Goal: Navigation & Orientation: Find specific page/section

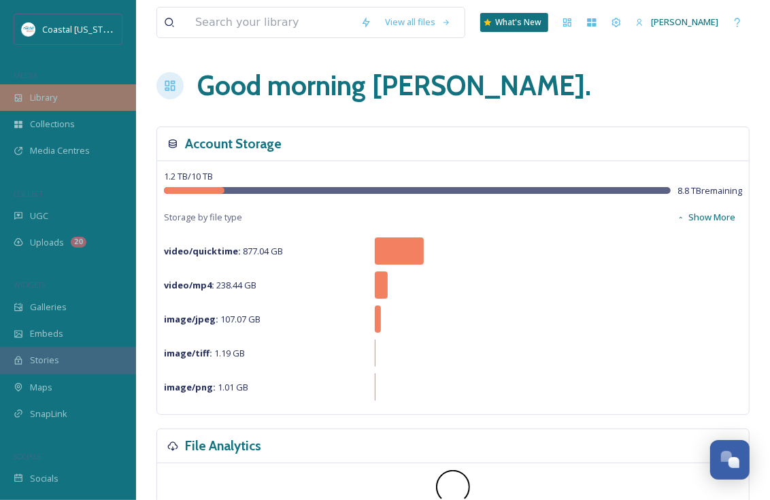
click at [31, 101] on span "Library" at bounding box center [43, 97] width 27 height 13
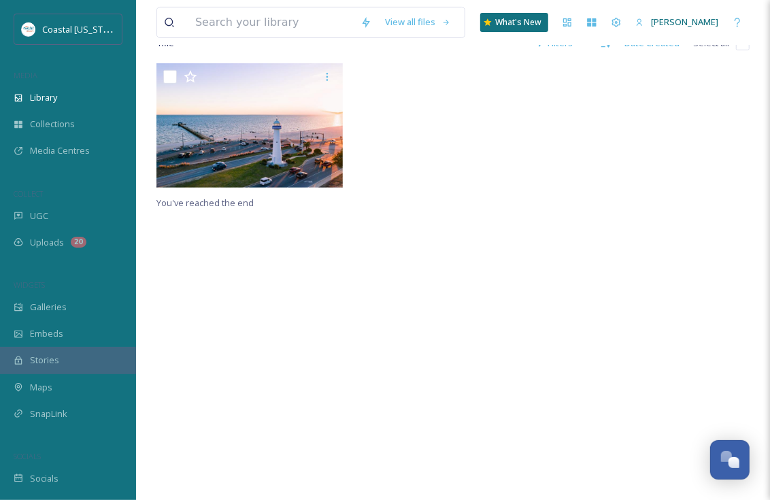
scroll to position [344, 0]
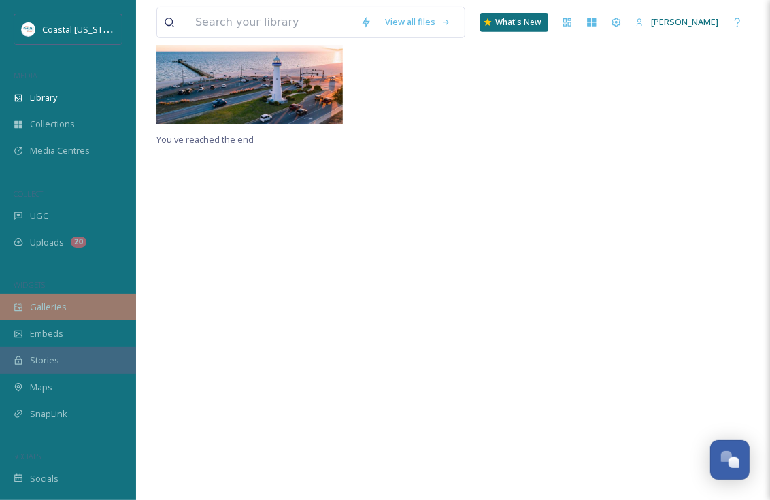
click at [57, 307] on span "Galleries" at bounding box center [48, 307] width 37 height 13
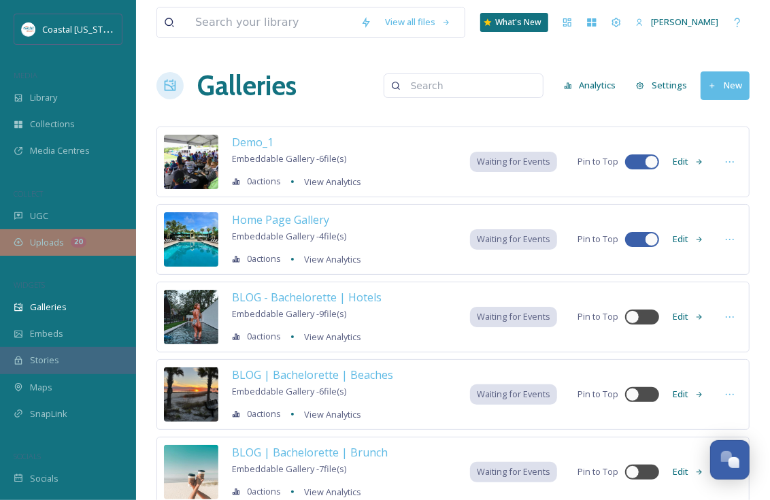
click at [50, 239] on span "Uploads" at bounding box center [47, 242] width 34 height 13
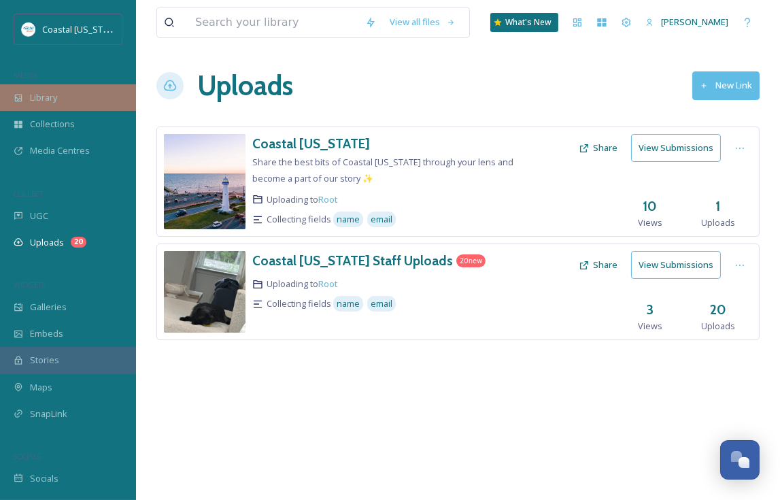
click at [48, 94] on span "Library" at bounding box center [43, 97] width 27 height 13
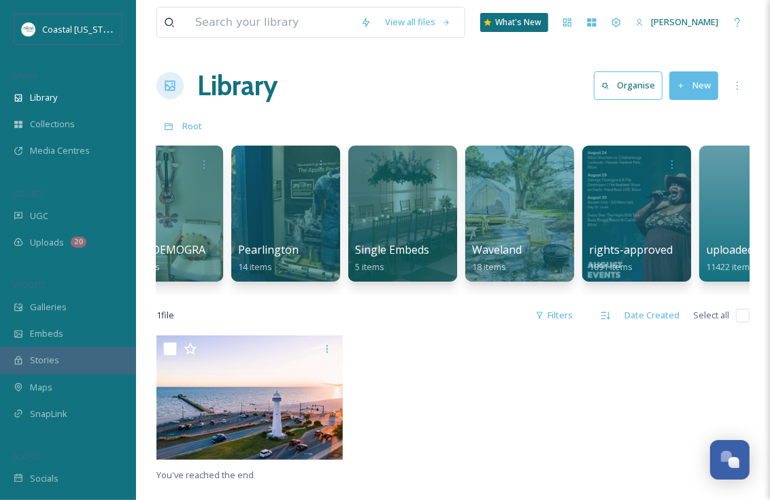
scroll to position [0, 2681]
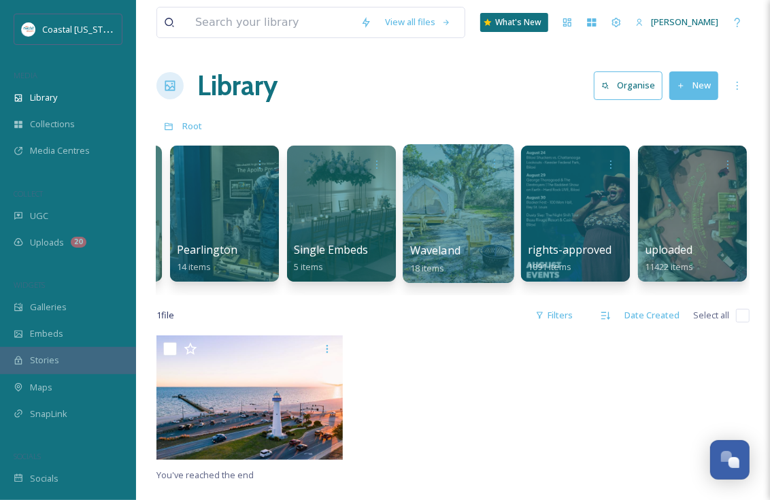
click at [450, 253] on span "Waveland" at bounding box center [435, 250] width 50 height 15
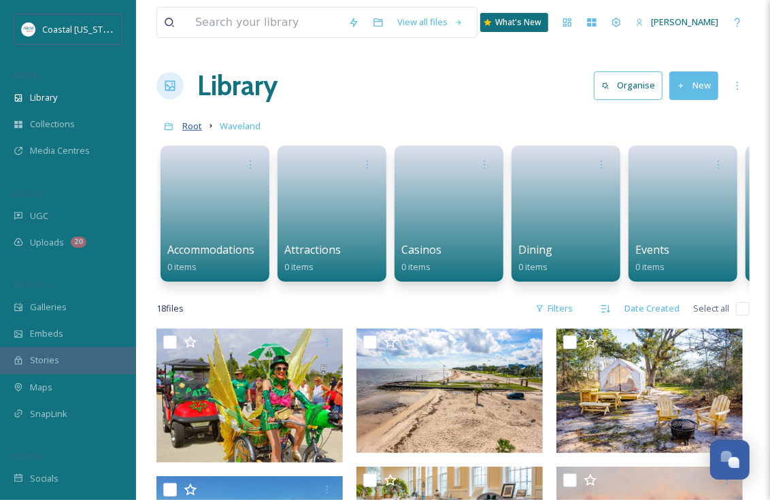
click at [189, 125] on span "Root" at bounding box center [192, 126] width 20 height 12
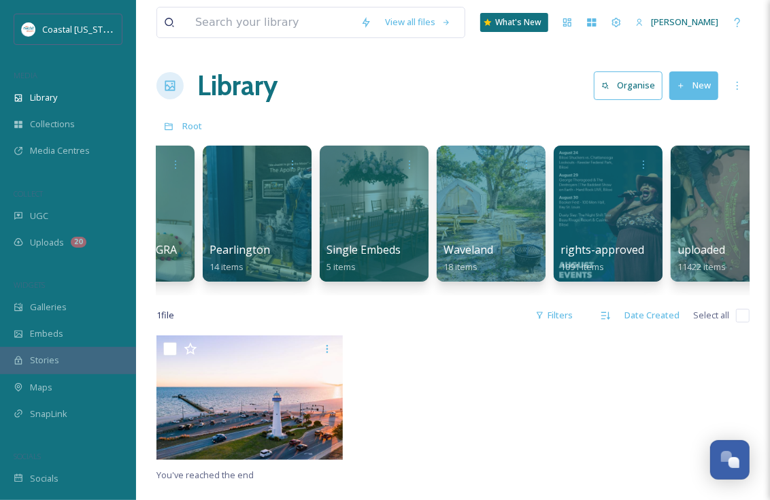
scroll to position [0, 2681]
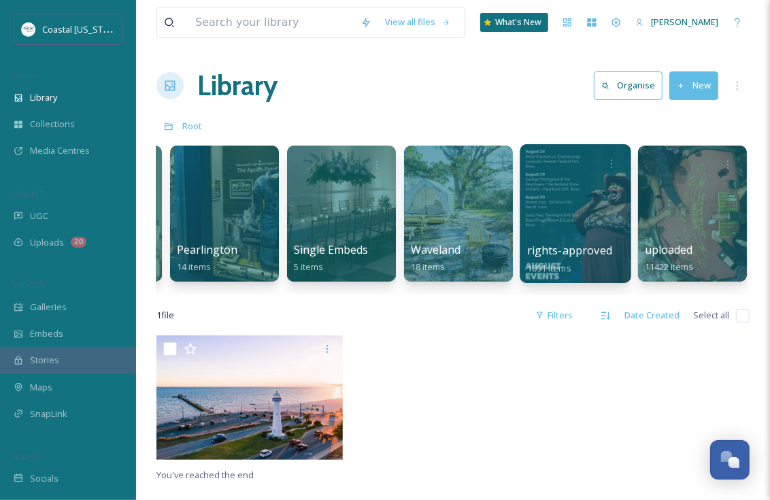
click at [560, 227] on div at bounding box center [575, 213] width 111 height 139
